Goal: Check status: Check status

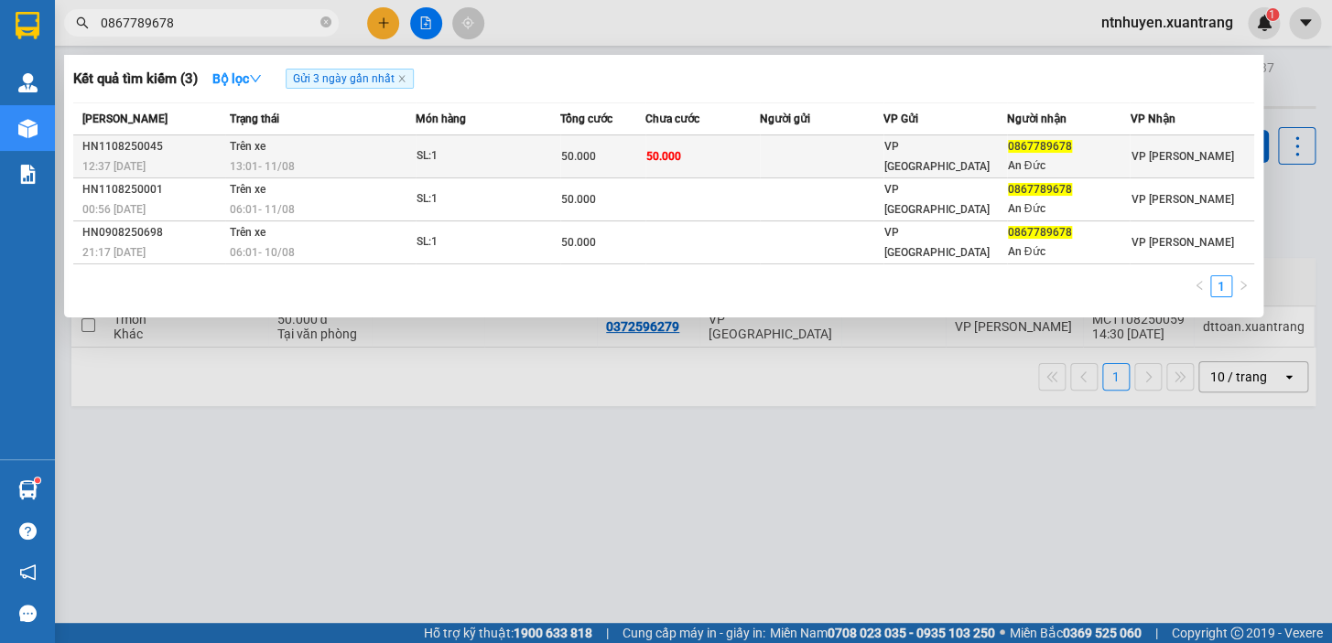
click at [534, 159] on div "SL: 1" at bounding box center [484, 156] width 137 height 20
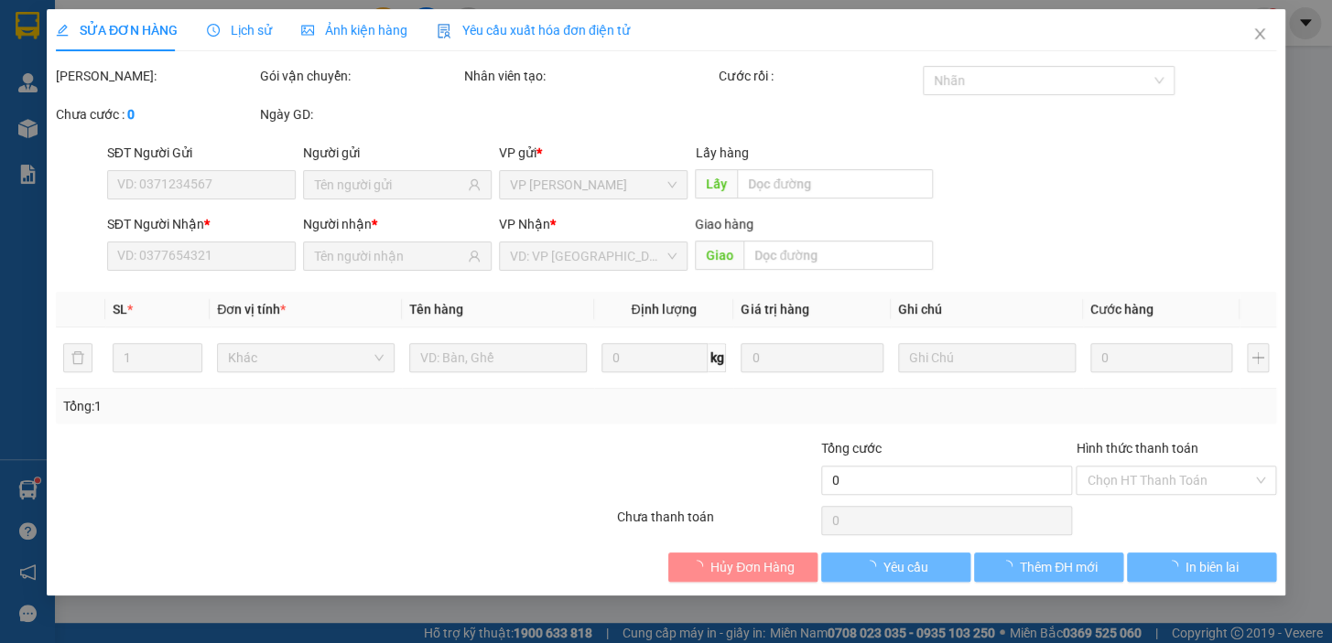
type input "0867789678"
type input "An Đức"
type input "50.000"
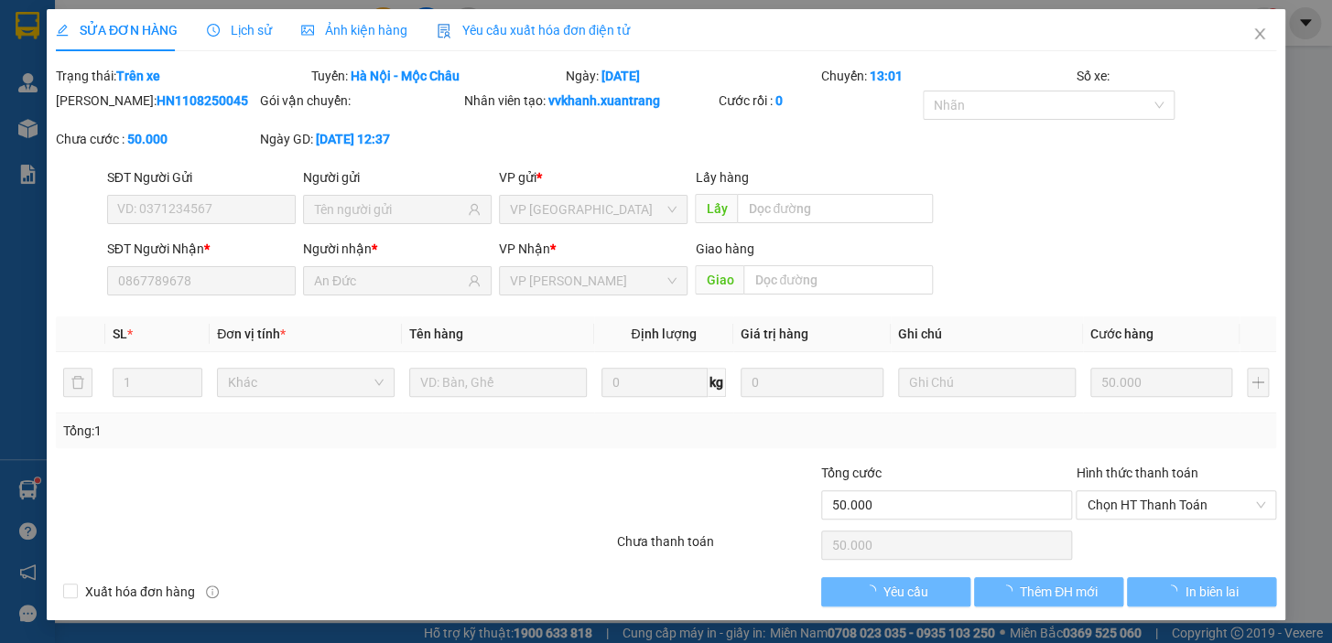
click at [315, 30] on span "Ảnh kiện hàng" at bounding box center [354, 30] width 106 height 15
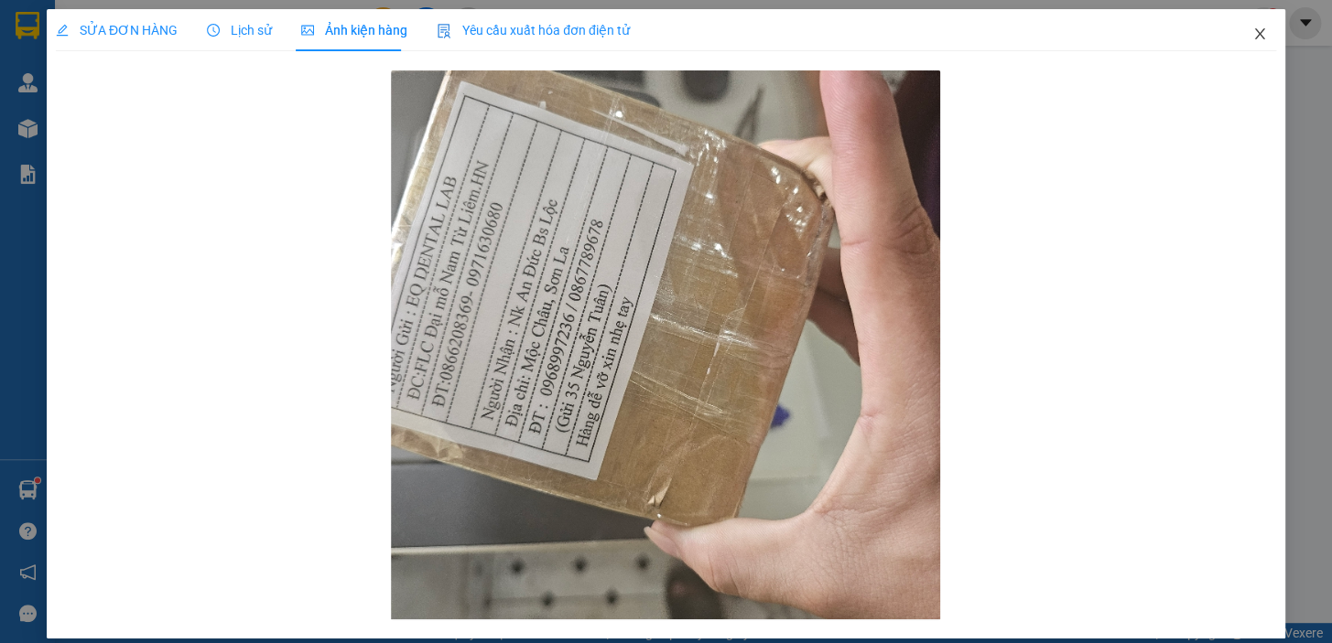
click at [1252, 38] on icon "close" at bounding box center [1259, 34] width 15 height 15
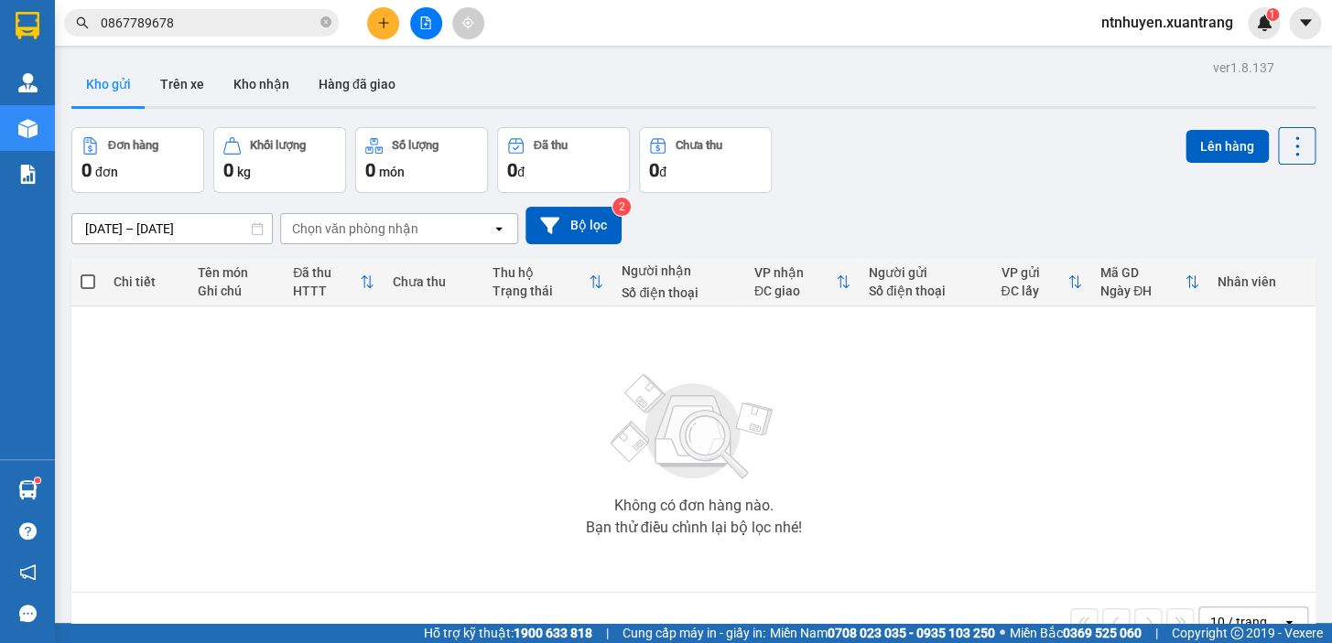
click at [232, 19] on input "0867789678" at bounding box center [209, 23] width 216 height 20
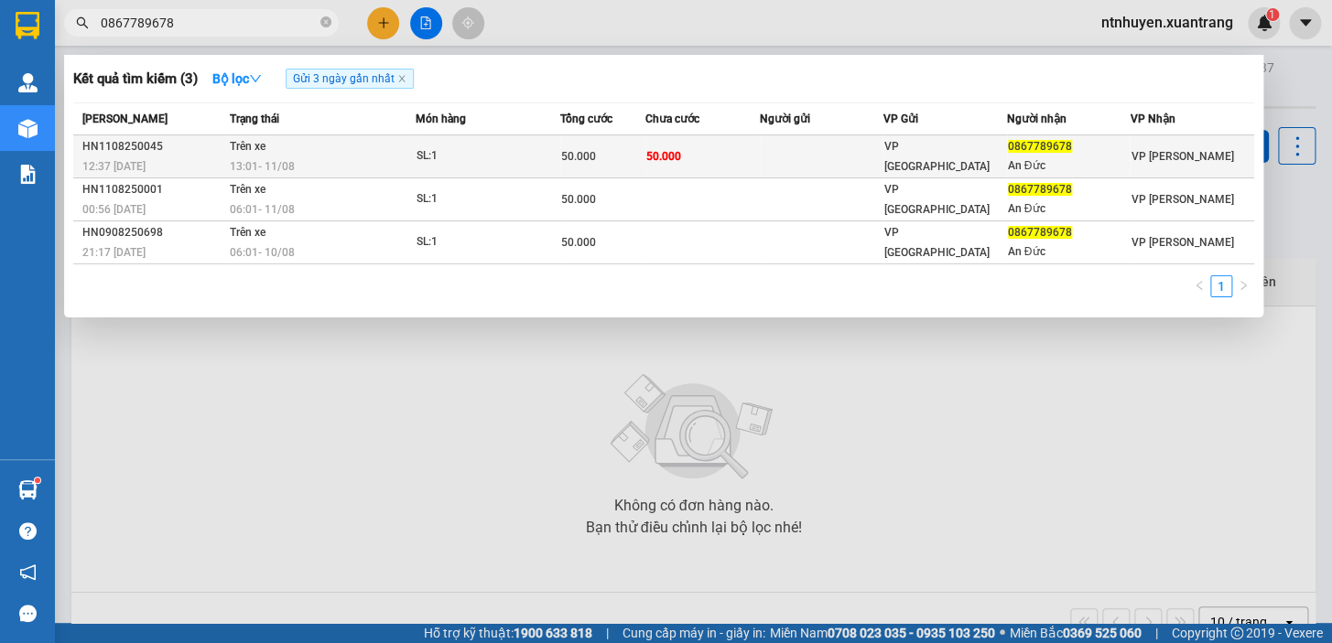
click at [294, 171] on span "13:01 [DATE]" at bounding box center [262, 166] width 65 height 13
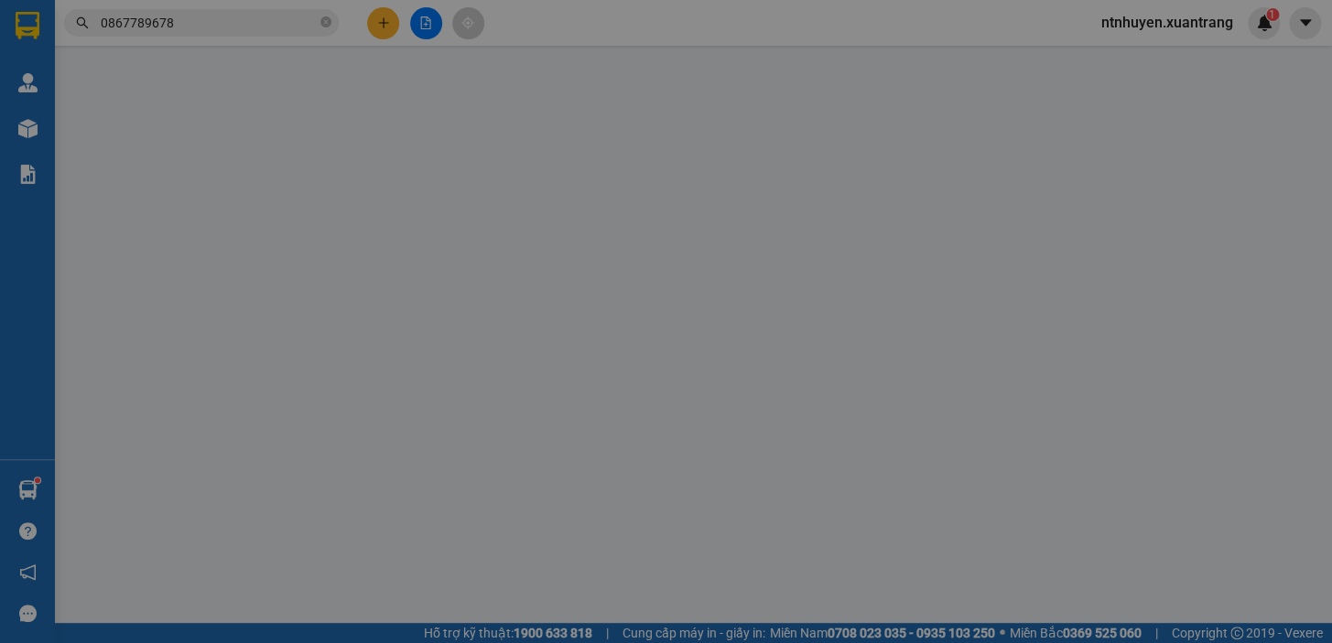
type input "0867789678"
type input "An Đức"
type input "50.000"
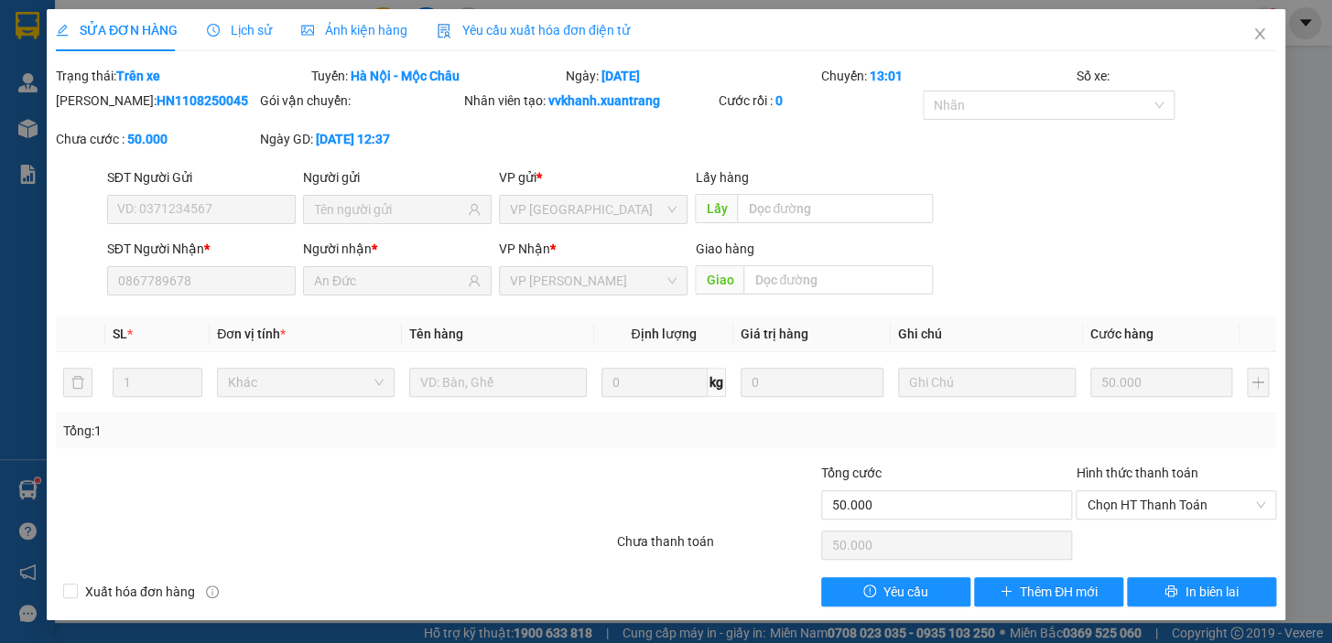
click at [331, 16] on div "Ảnh kiện hàng" at bounding box center [354, 30] width 106 height 42
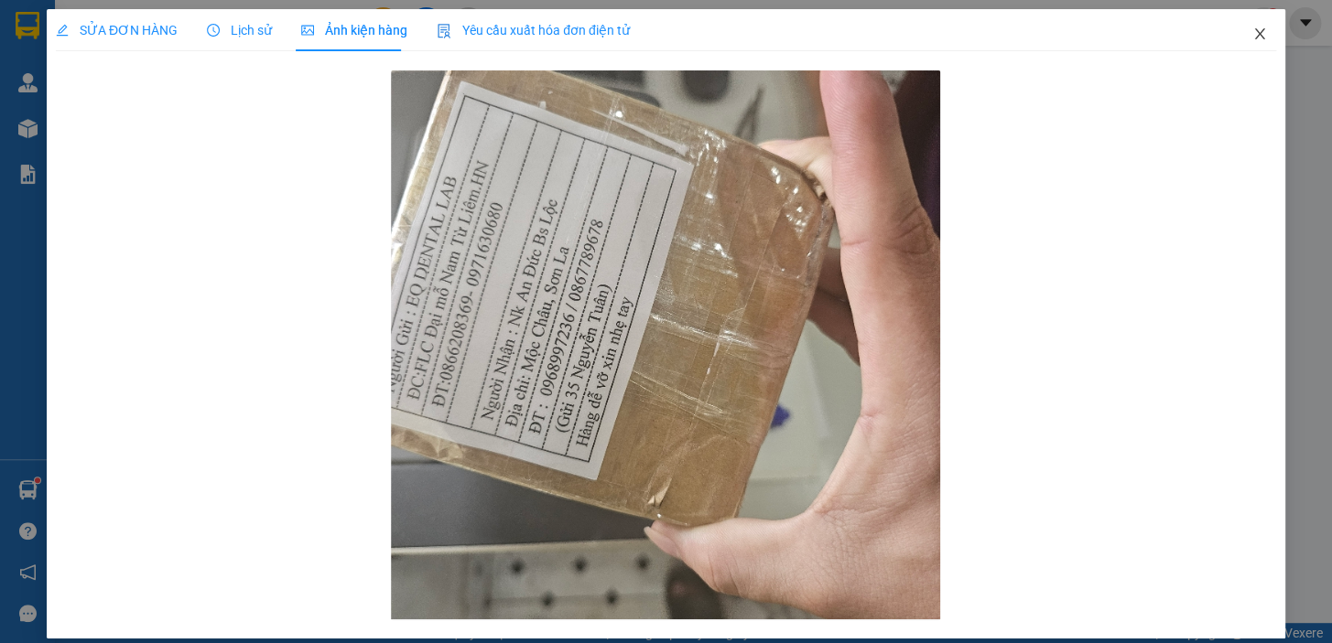
click at [1253, 36] on icon "close" at bounding box center [1259, 34] width 15 height 15
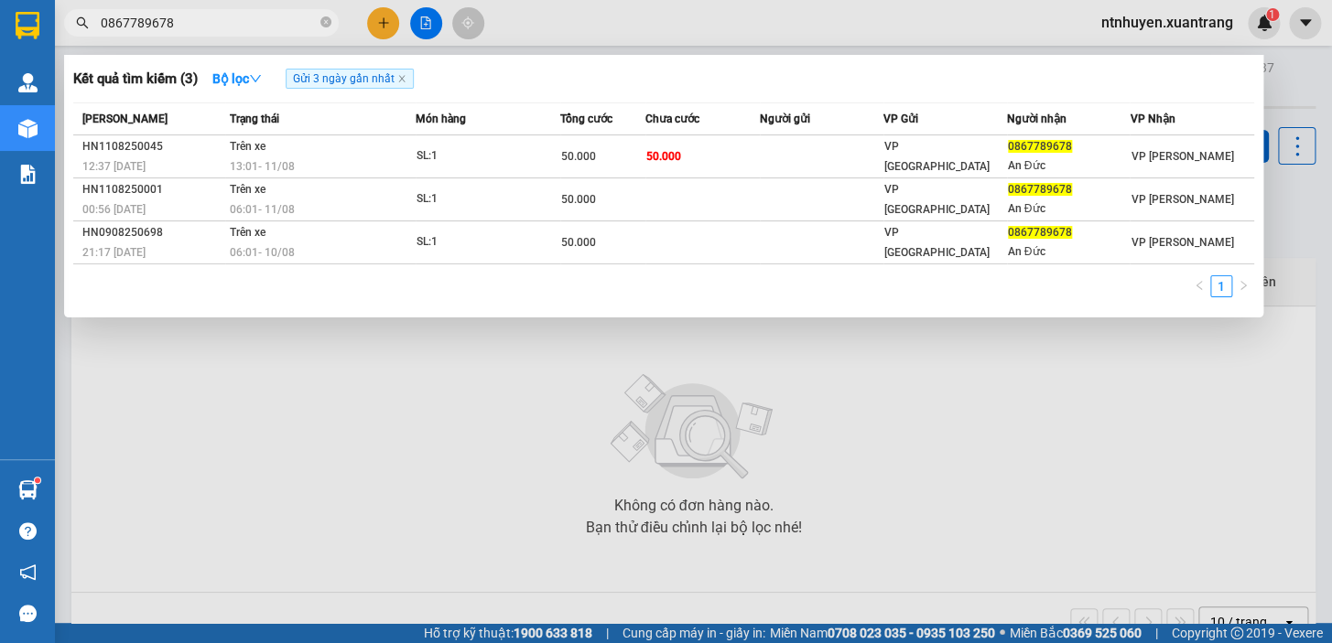
click at [215, 25] on input "0867789678" at bounding box center [209, 23] width 216 height 20
